Goal: Task Accomplishment & Management: Manage account settings

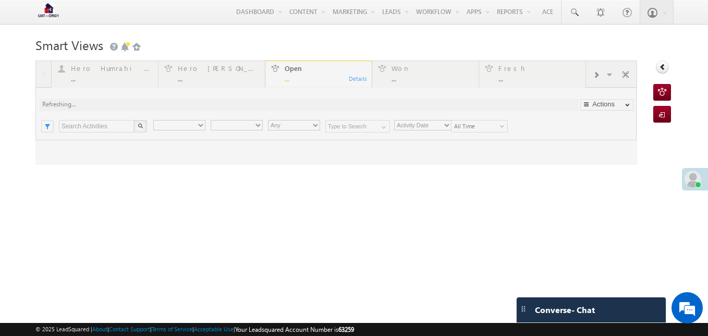
type input "Any Owner"
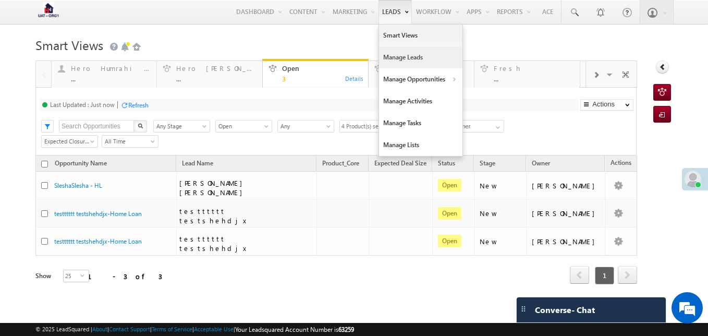
click at [407, 55] on link "Manage Leads" at bounding box center [420, 57] width 83 height 22
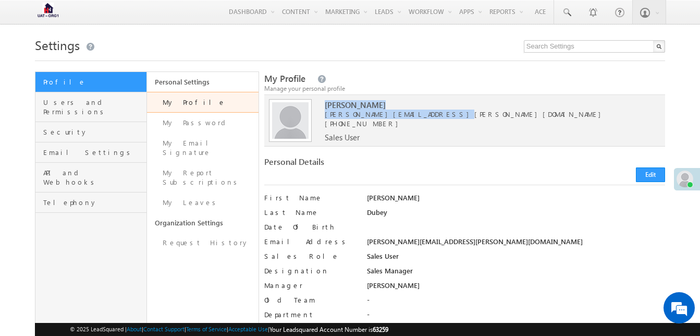
drag, startPoint x: 417, startPoint y: 114, endPoint x: 318, endPoint y: 118, distance: 98.6
click at [325, 118] on span "anujeet.dubey+LS@herohfl.com" at bounding box center [485, 114] width 321 height 9
copy span "anujeet.dubey+LS@herohfl.com"
click at [49, 13] on img at bounding box center [48, 12] width 26 height 18
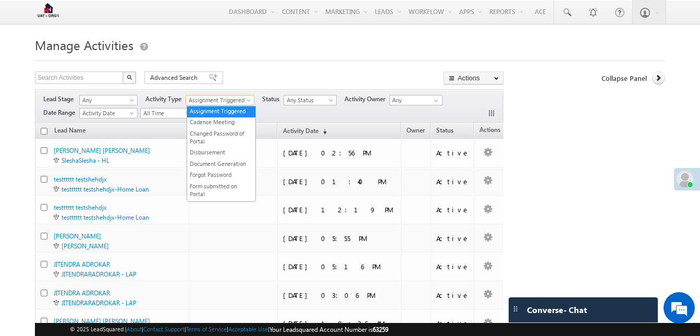
click at [245, 99] on span "Assignment Triggered" at bounding box center [217, 99] width 63 height 9
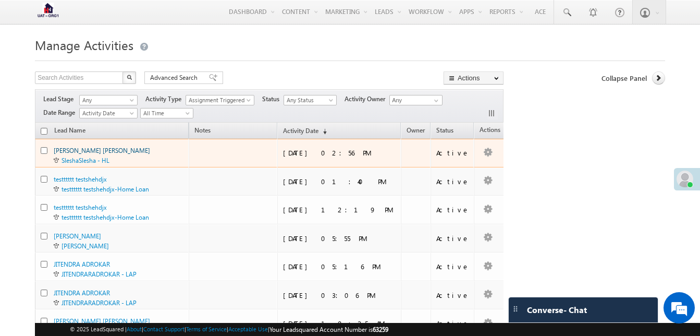
click at [75, 151] on link "[PERSON_NAME] [PERSON_NAME]" at bounding box center [102, 151] width 96 height 8
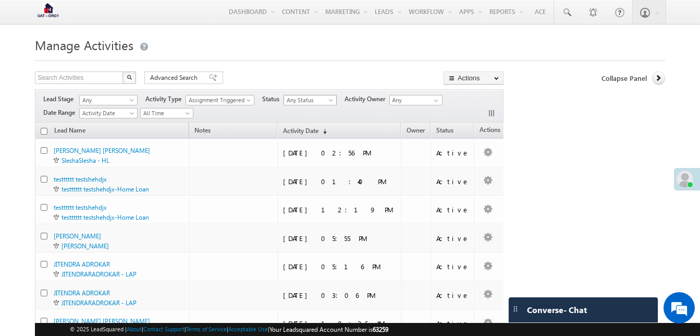
click at [298, 100] on span "Any Status" at bounding box center [309, 99] width 50 height 9
click at [294, 143] on link "Inactive" at bounding box center [312, 142] width 53 height 9
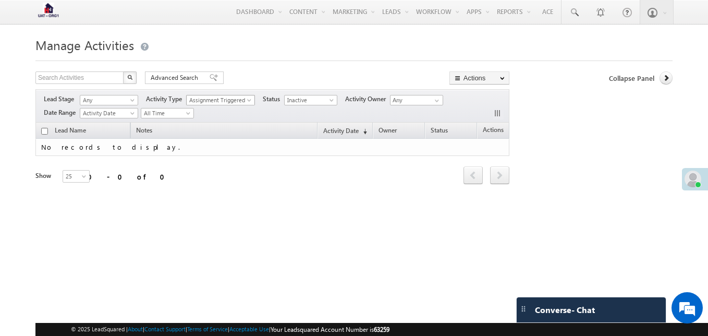
click at [240, 98] on span "Assignment Triggered" at bounding box center [218, 99] width 63 height 9
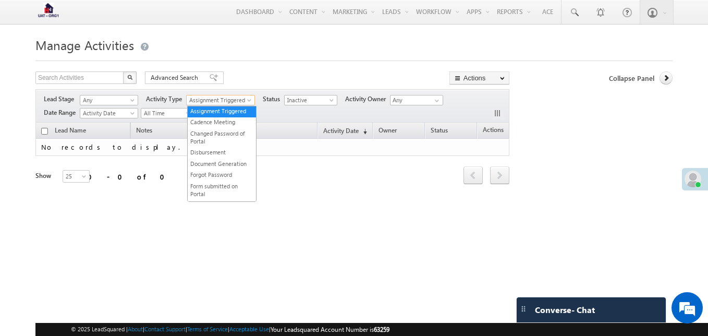
click at [357, 177] on div "Refresh first prev next last 0 - 0 of 0" at bounding box center [272, 171] width 474 height 30
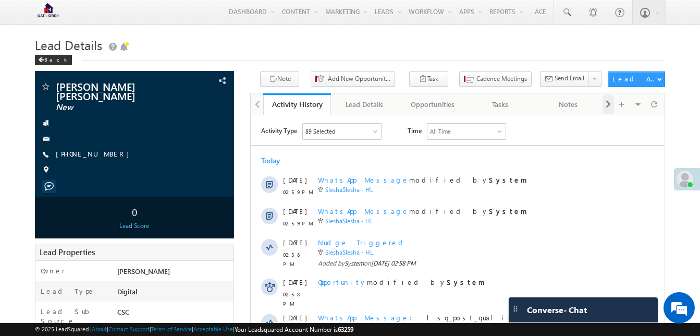
click at [606, 107] on span at bounding box center [608, 104] width 6 height 19
click at [262, 107] on div at bounding box center [257, 104] width 11 height 19
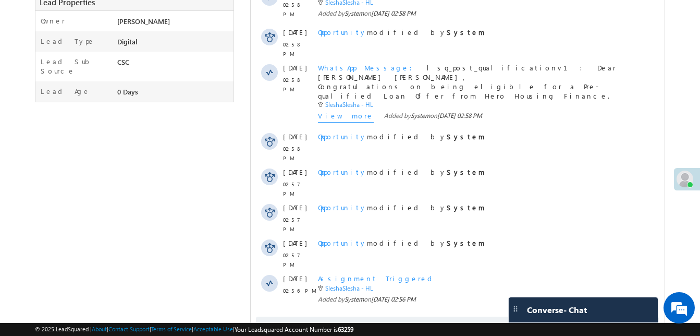
scroll to position [250, 0]
click at [434, 316] on span "Show More" at bounding box center [457, 326] width 403 height 21
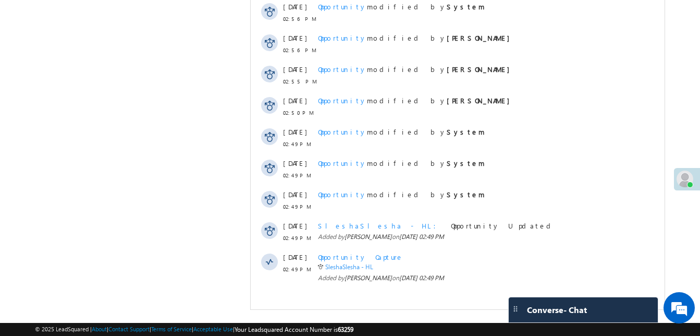
scroll to position [0, 0]
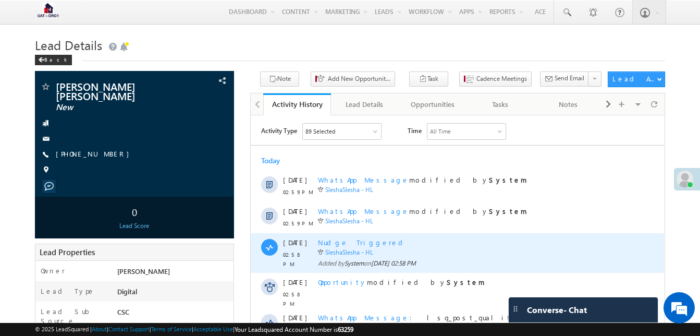
click at [271, 251] on div at bounding box center [269, 246] width 17 height 17
click at [277, 249] on div at bounding box center [269, 246] width 17 height 17
click at [276, 249] on div at bounding box center [269, 246] width 17 height 17
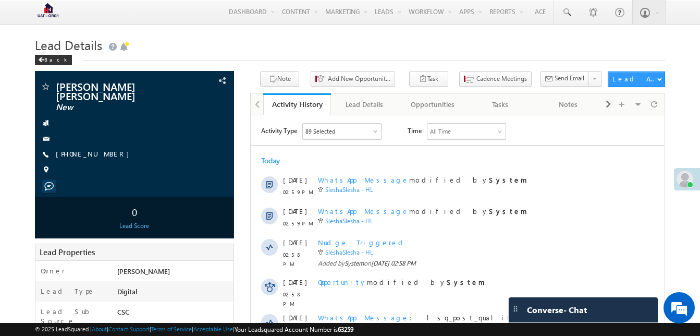
click at [372, 128] on div "89 Selected" at bounding box center [342, 131] width 78 height 16
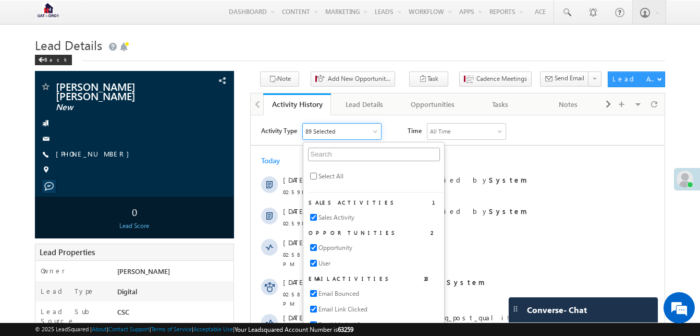
click at [359, 124] on div "89 Selected" at bounding box center [342, 131] width 78 height 16
